Goal: Transaction & Acquisition: Purchase product/service

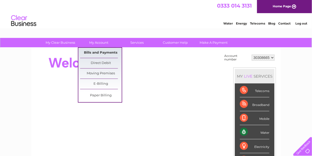
click at [100, 52] on link "Bills and Payments" at bounding box center [101, 53] width 42 height 10
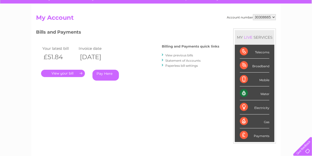
scroll to position [50, 0]
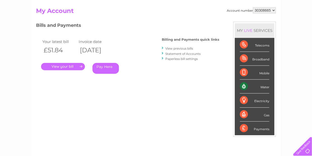
click at [65, 66] on link "." at bounding box center [63, 66] width 44 height 7
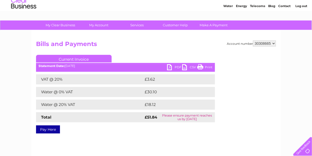
scroll to position [25, 0]
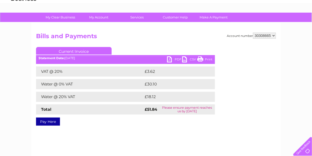
click at [176, 59] on link "PDF" at bounding box center [174, 59] width 15 height 7
click at [45, 121] on link "Pay Here" at bounding box center [48, 121] width 24 height 8
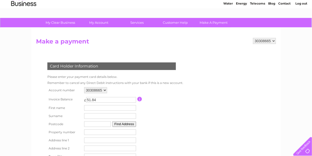
scroll to position [50, 0]
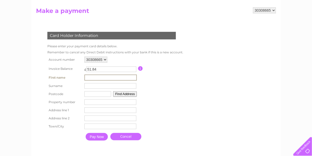
click at [102, 76] on input "text" at bounding box center [110, 77] width 52 height 6
type input "[PERSON_NAME]"
click at [96, 87] on input "text" at bounding box center [110, 86] width 52 height 6
type input "Hutchings"
click at [99, 92] on input "text" at bounding box center [97, 94] width 27 height 6
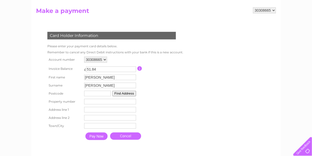
type input "DG11 1ET"
click at [127, 92] on button "Find Address" at bounding box center [124, 94] width 24 height 6
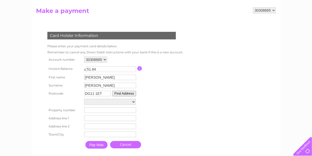
click at [132, 102] on select "Beechwood Cottage Hazelbank Riggheads Farm Carevisions Group, Riggheads Farm Ro…" at bounding box center [110, 102] width 52 height 6
select select ",,,Lockerbie"
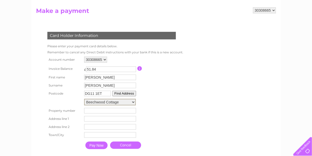
click at [84, 99] on select "Beechwood Cottage Hazelbank Riggheads Farm Carevisions Group, Riggheads Farm Ro…" at bounding box center [110, 102] width 52 height 7
type input "Lockerbie"
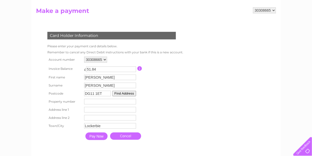
click at [93, 102] on input "number" at bounding box center [110, 102] width 52 height 6
type input "-1"
click at [134, 103] on input "-1" at bounding box center [110, 102] width 52 height 6
click at [108, 111] on input "text" at bounding box center [110, 110] width 52 height 6
type input "Beechwood Cottage"
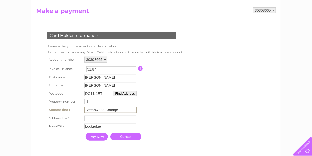
click at [102, 120] on input "text" at bounding box center [110, 118] width 52 height 6
type input "Johnstonebridge"
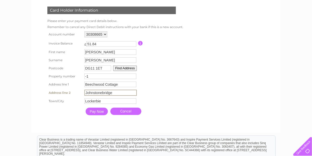
click at [97, 111] on input "Pay Now" at bounding box center [97, 111] width 22 height 8
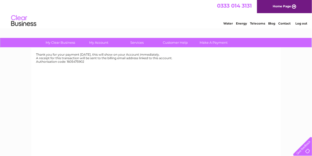
click at [304, 23] on link "Log out" at bounding box center [301, 23] width 12 height 4
